Goal: Information Seeking & Learning: Learn about a topic

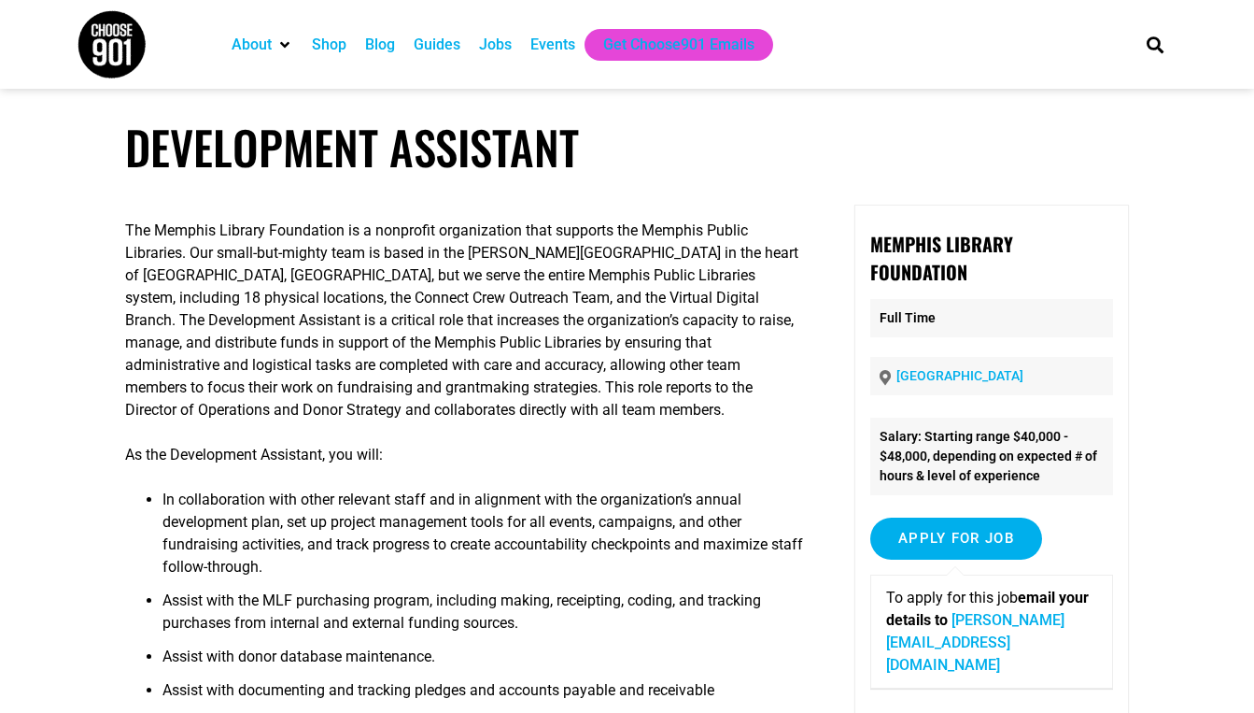
click at [709, 129] on h1 "Development Assistant" at bounding box center [626, 147] width 1003 height 55
click at [1045, 618] on link "christine@memphislibraryfoundation.org" at bounding box center [975, 642] width 178 height 63
click at [970, 617] on link "christine@memphislibraryfoundation.org" at bounding box center [975, 642] width 178 height 63
click at [505, 38] on div "Jobs" at bounding box center [495, 45] width 33 height 22
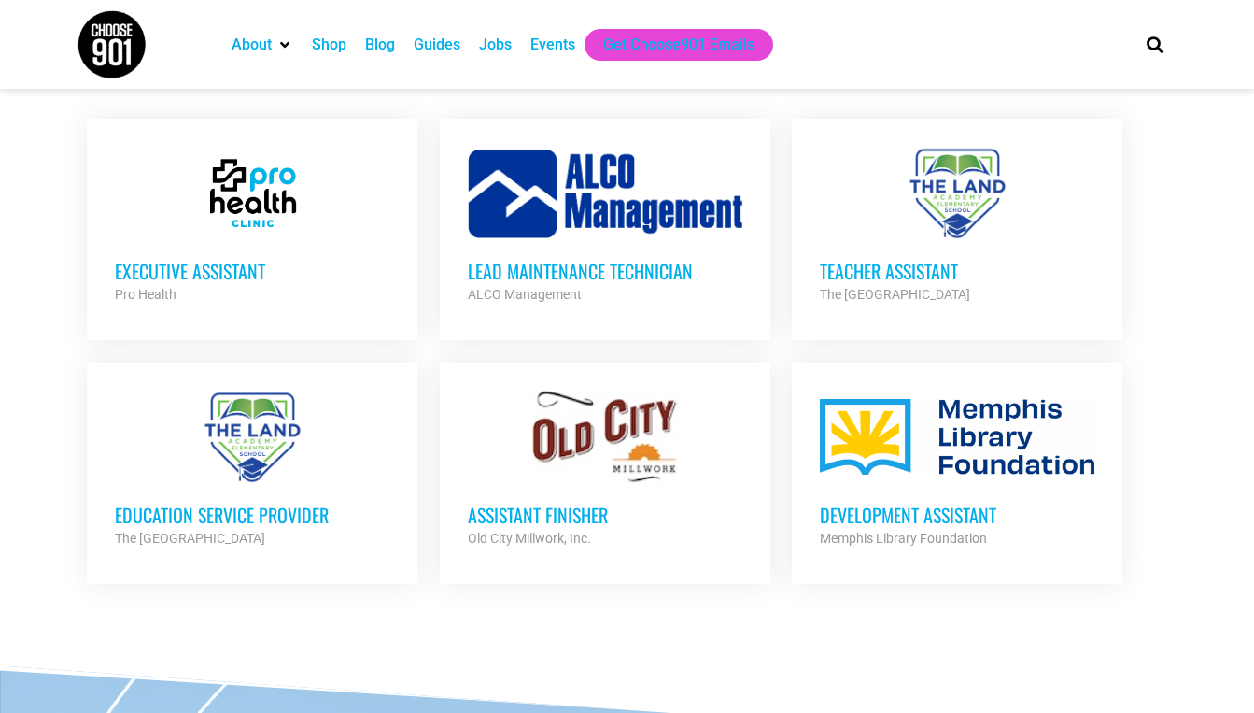
scroll to position [739, 0]
click at [525, 495] on div "Assistant Finisher Old City Millwork, Inc. Partner Org" at bounding box center [605, 515] width 275 height 65
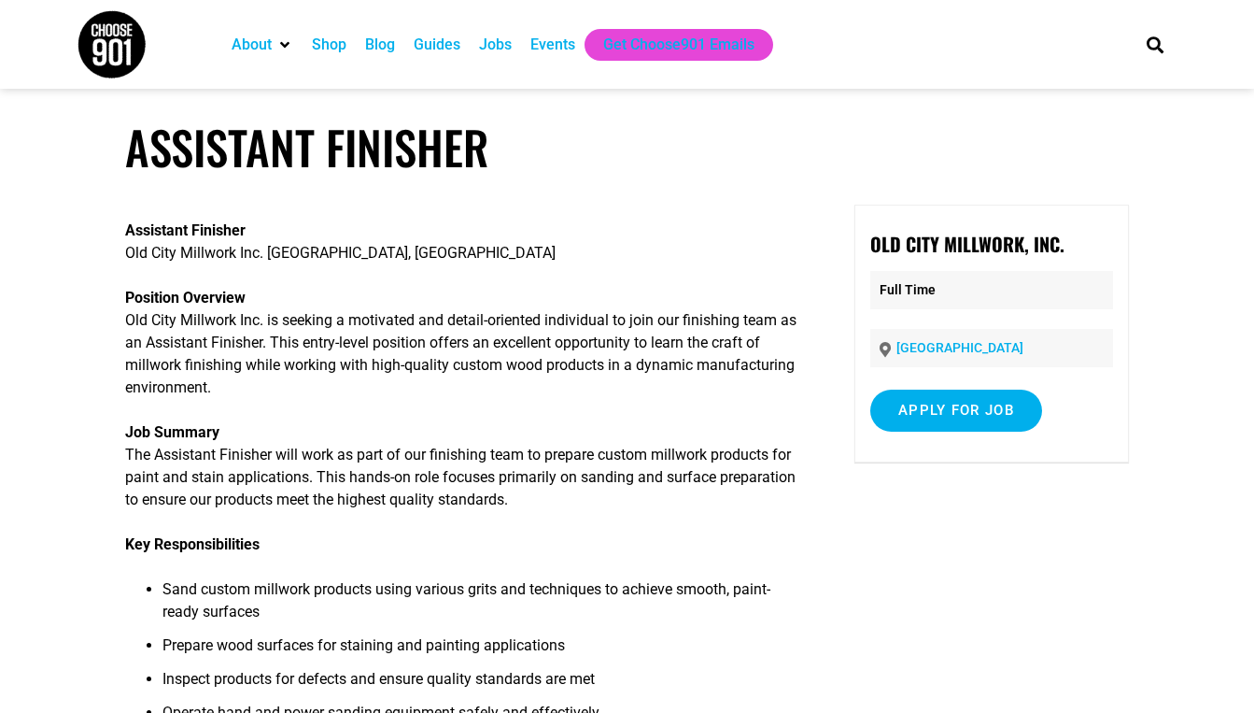
click at [500, 35] on div "Jobs" at bounding box center [495, 45] width 33 height 22
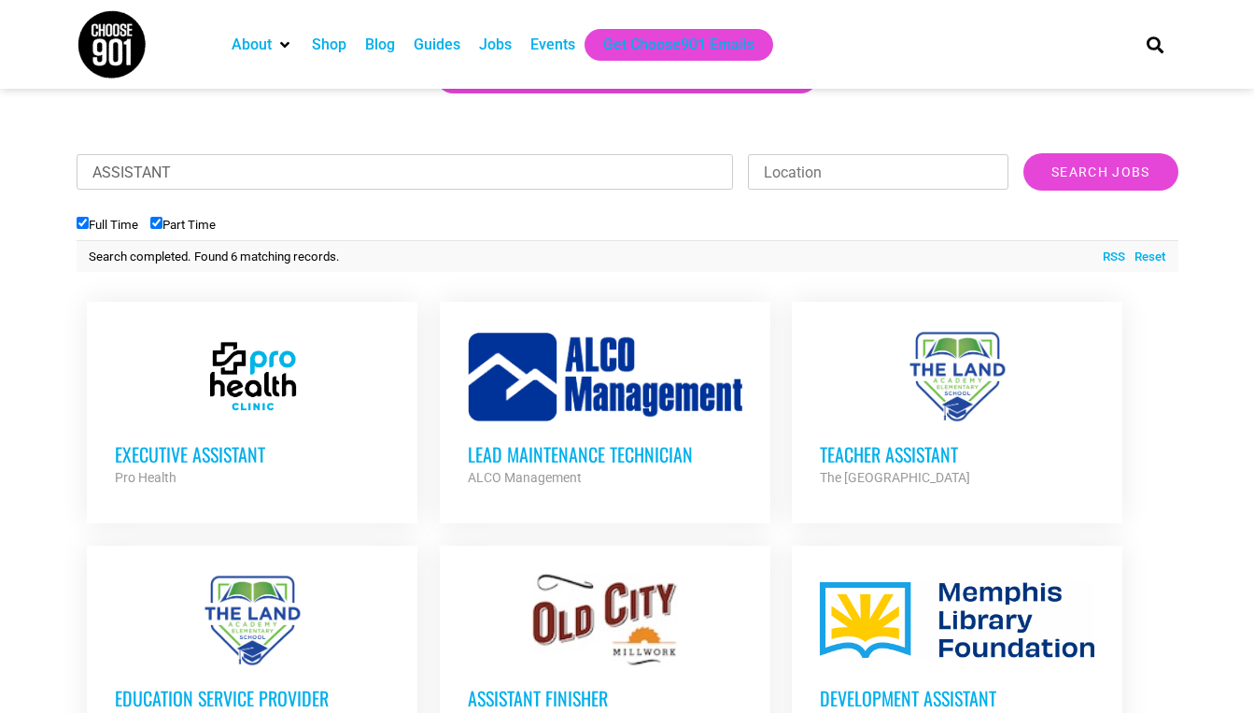
scroll to position [580, 0]
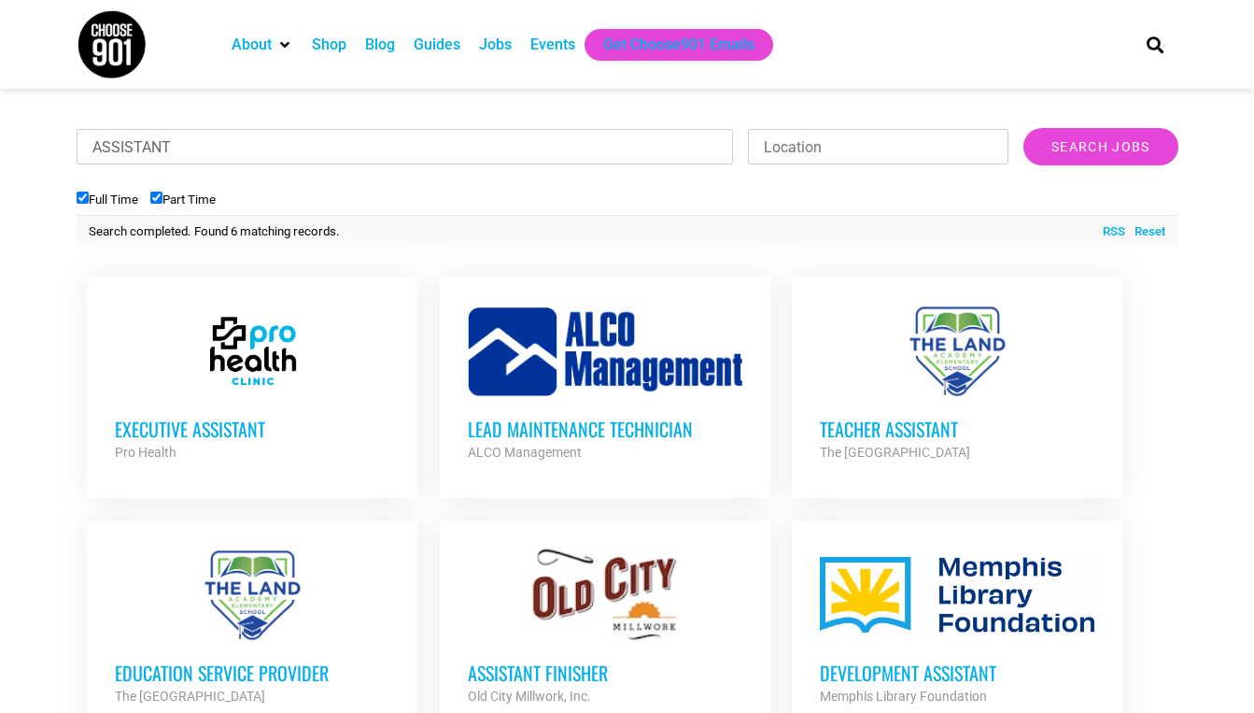
click at [232, 431] on h3 "Executive Assistant" at bounding box center [252, 429] width 275 height 24
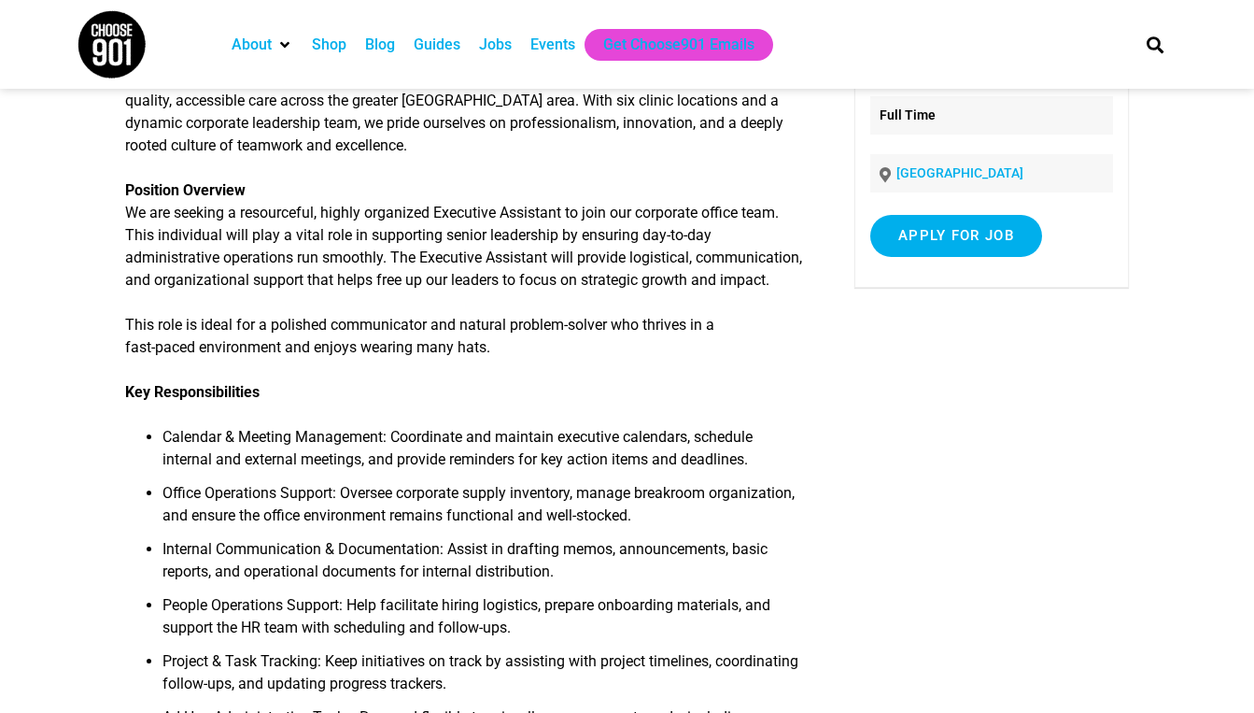
scroll to position [167, 0]
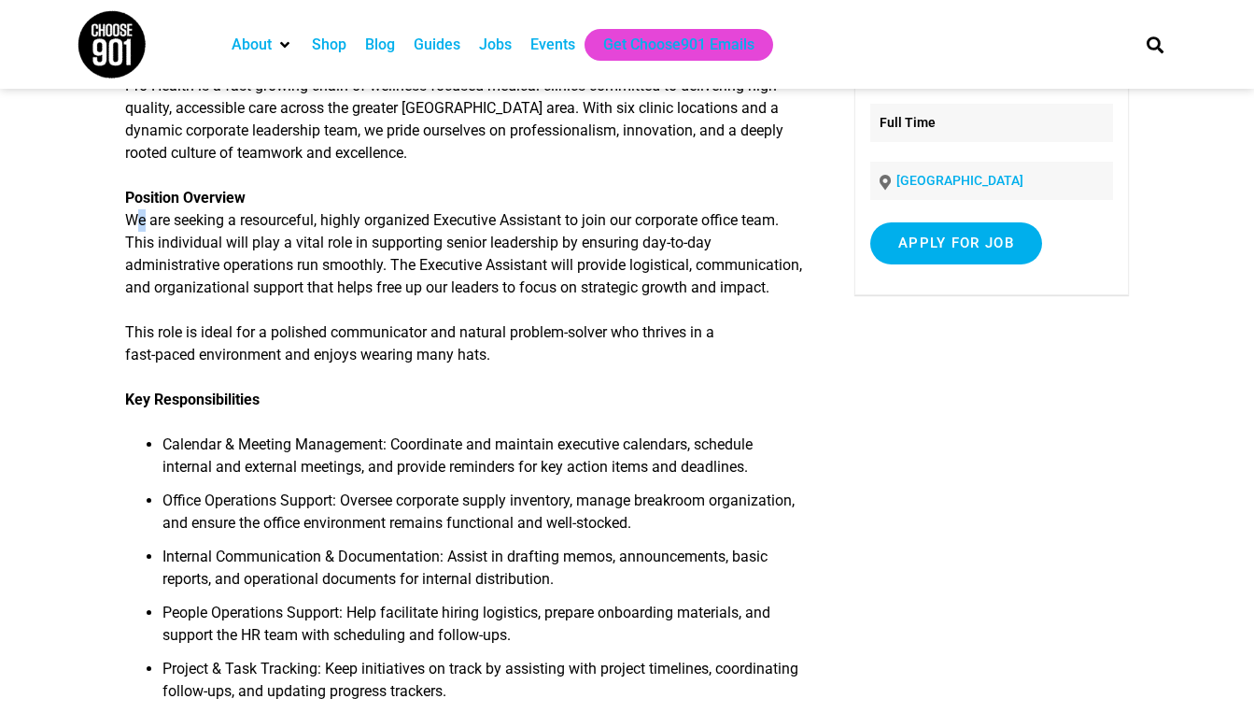
click at [132, 224] on p "Position Overview We are seeking a resourceful, highly organized Executive Assi…" at bounding box center [464, 243] width 679 height 112
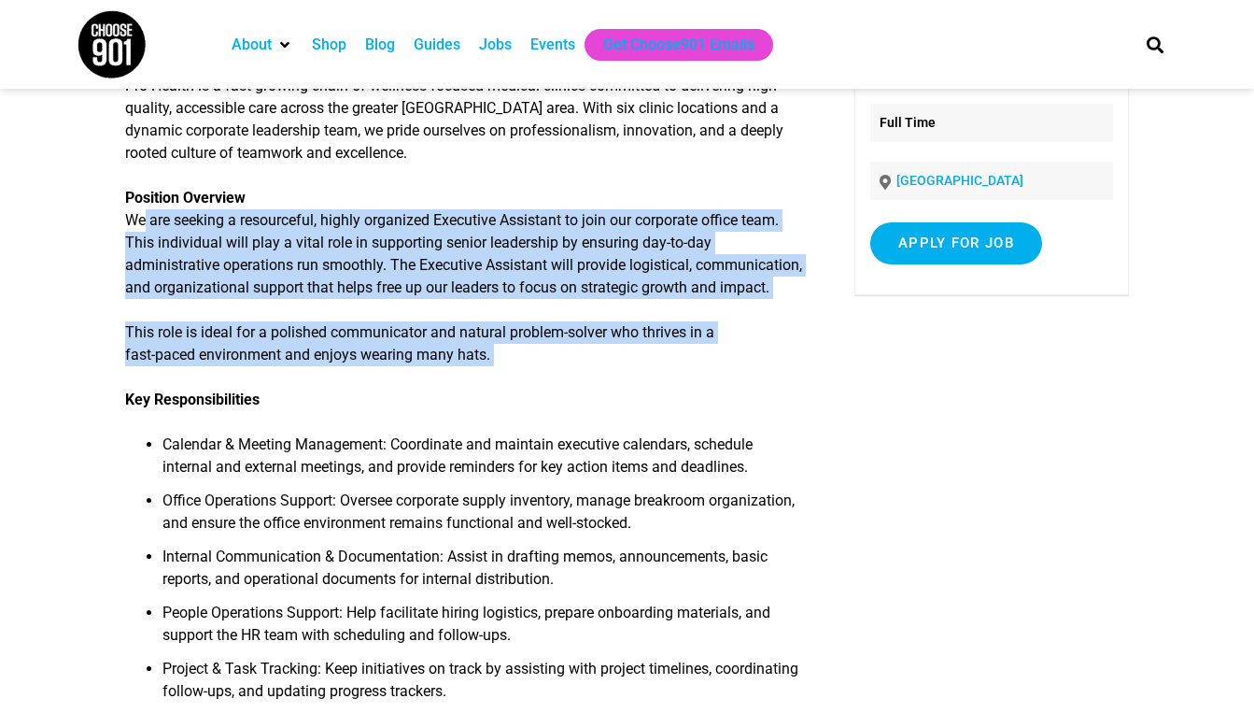
drag, startPoint x: 132, startPoint y: 224, endPoint x: 349, endPoint y: 402, distance: 280.8
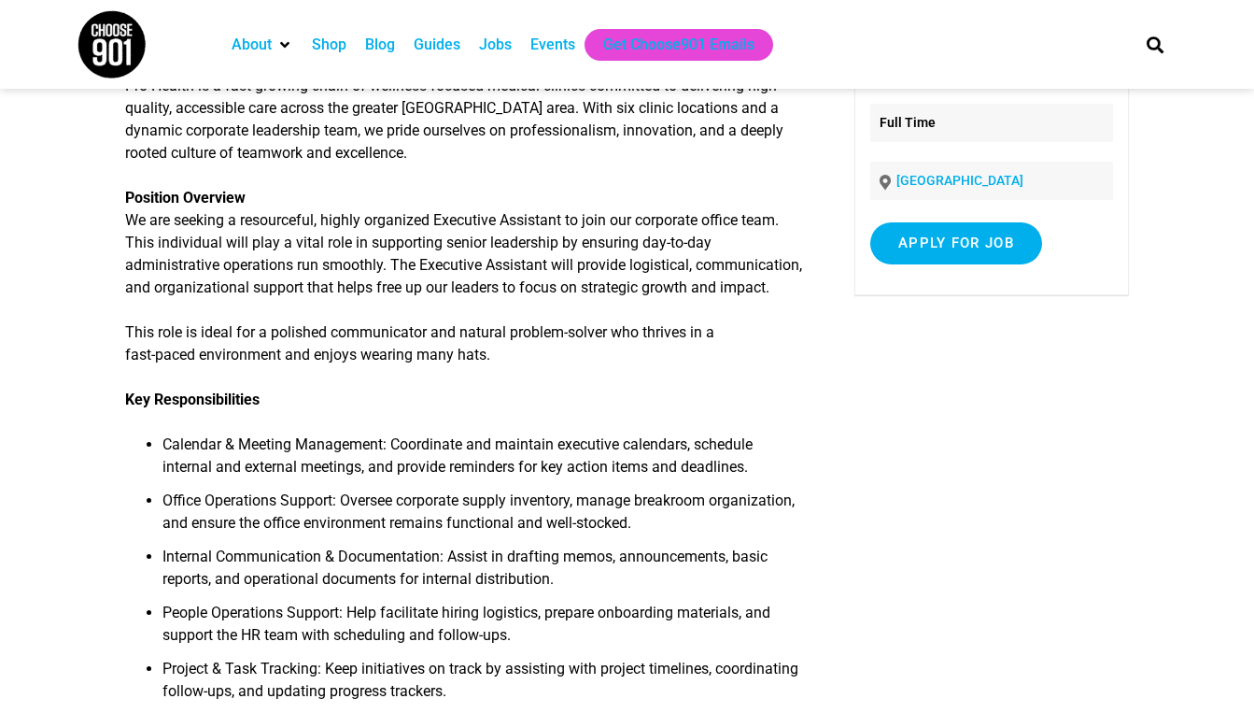
drag, startPoint x: 80, startPoint y: 389, endPoint x: 127, endPoint y: 308, distance: 93.7
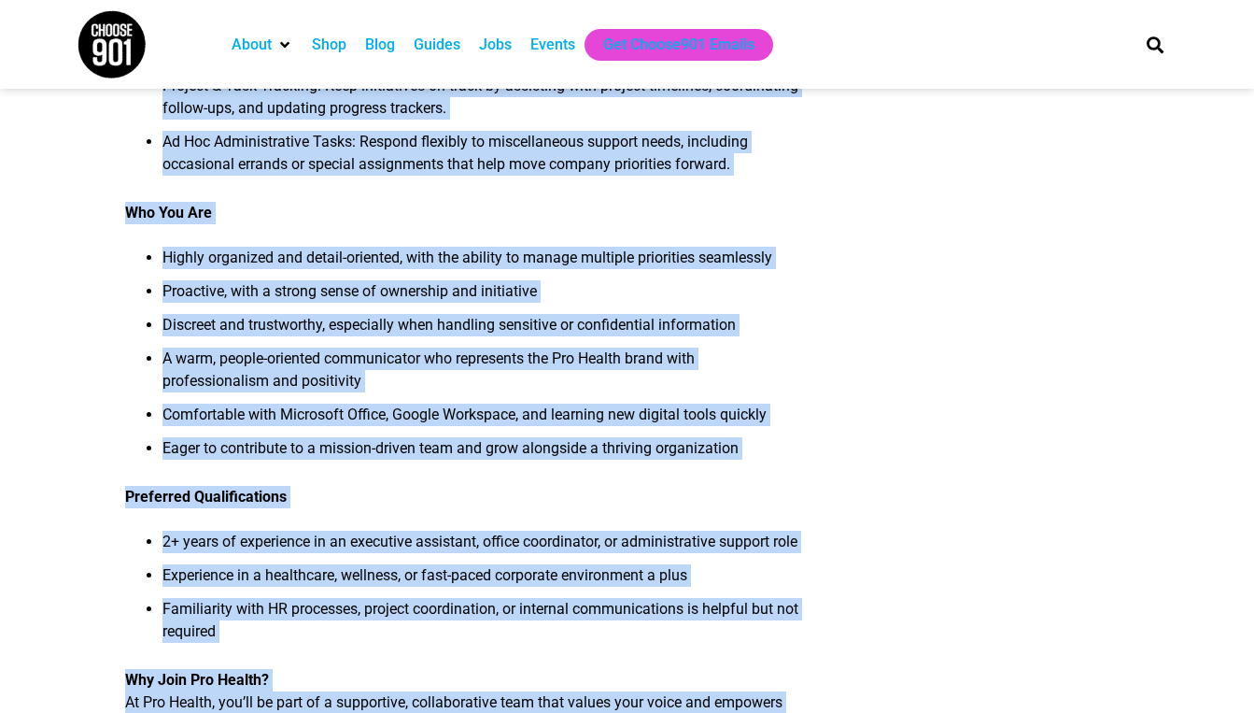
scroll to position [741, 0]
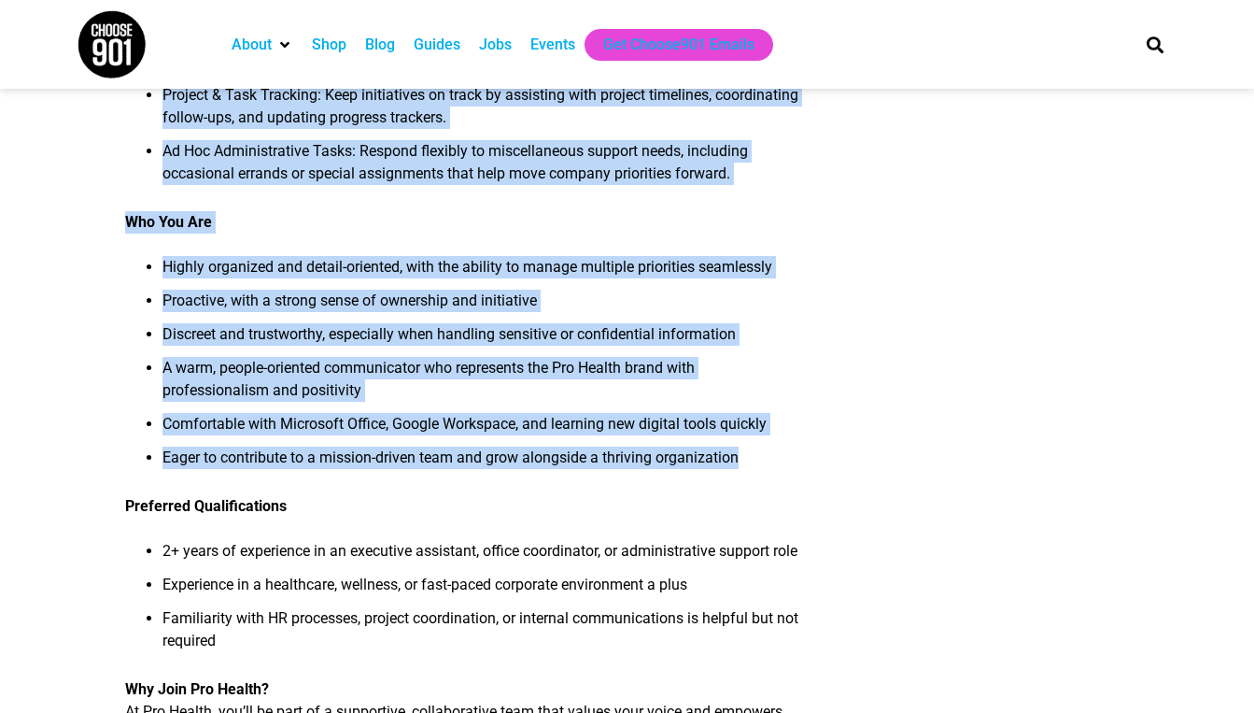
drag, startPoint x: 126, startPoint y: 222, endPoint x: 837, endPoint y: 481, distance: 756.3
click at [837, 481] on div "About Pro Health Pro Health is a fast-growing chain of wellness-focused medical…" at bounding box center [626, 211] width 1003 height 1495
copy div "We are seeking a resourceful, highly organized Executive Assistant to join our …"
